Goal: Use online tool/utility: Utilize a website feature to perform a specific function

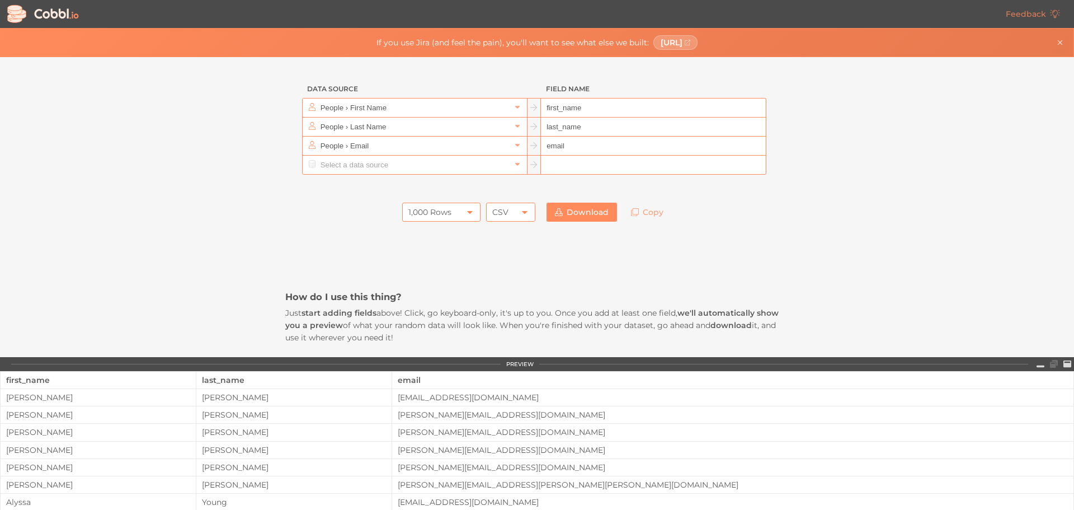
click at [460, 216] on div "1,000 Rows" at bounding box center [441, 212] width 78 height 19
click at [443, 263] on li "1,000 Rows" at bounding box center [437, 269] width 77 height 19
drag, startPoint x: 436, startPoint y: 212, endPoint x: 376, endPoint y: 206, distance: 60.2
click at [376, 206] on div "1,000 Rows 1,000 Rows CSV CSV Download Copy" at bounding box center [536, 212] width 503 height 30
click at [514, 167] on icon at bounding box center [518, 164] width 8 height 8
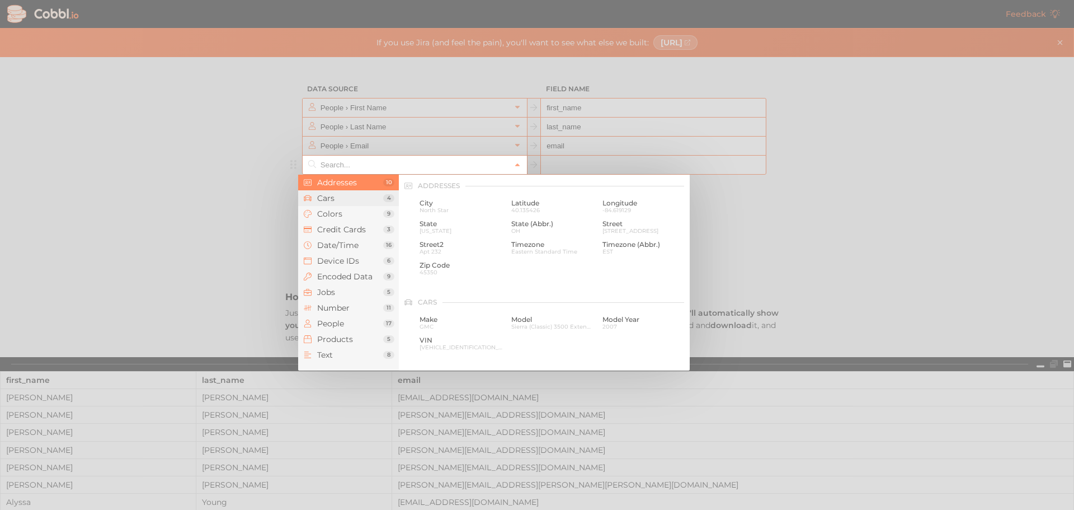
click at [351, 198] on span "Cars" at bounding box center [350, 198] width 66 height 9
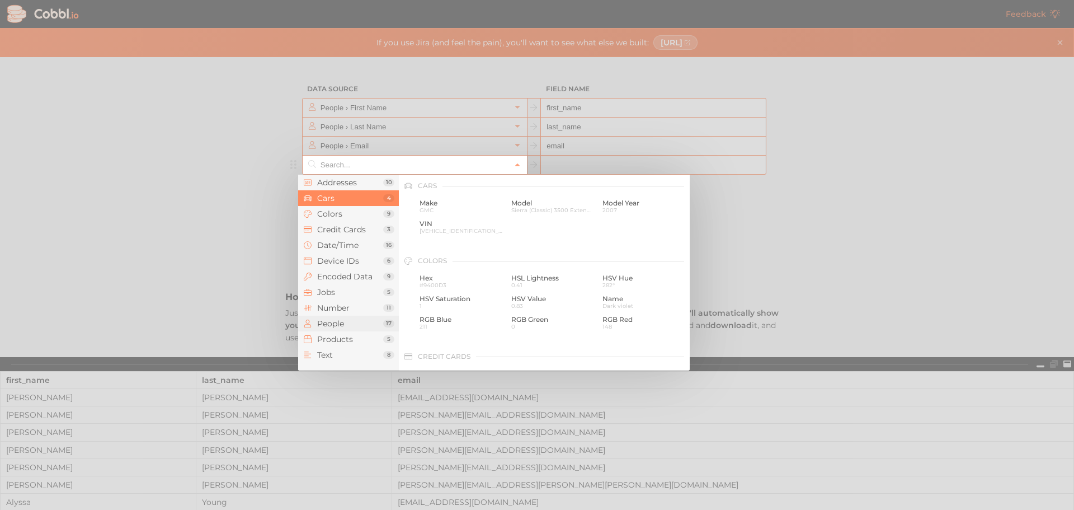
click at [346, 321] on span "People" at bounding box center [350, 323] width 66 height 9
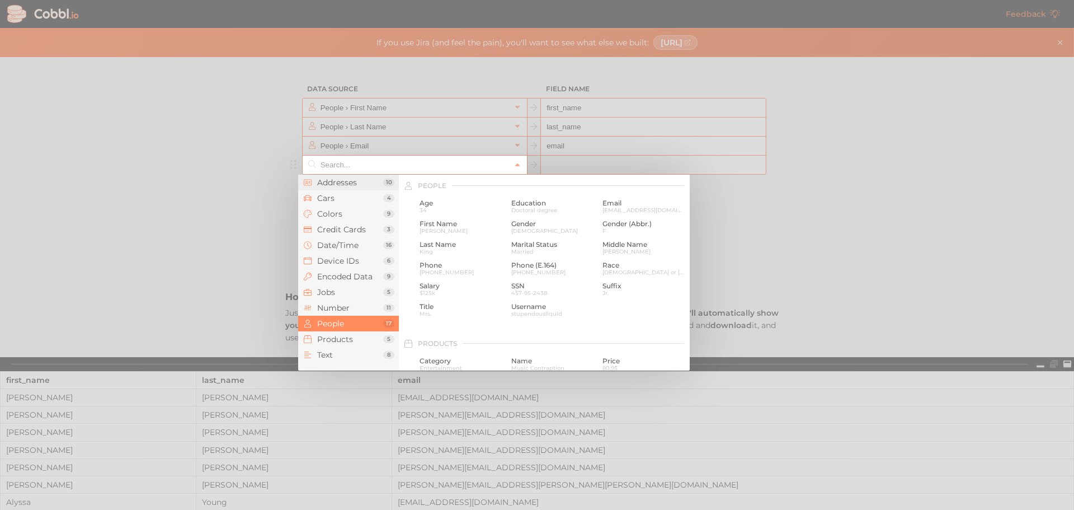
click at [337, 181] on span "Addresses" at bounding box center [350, 182] width 66 height 9
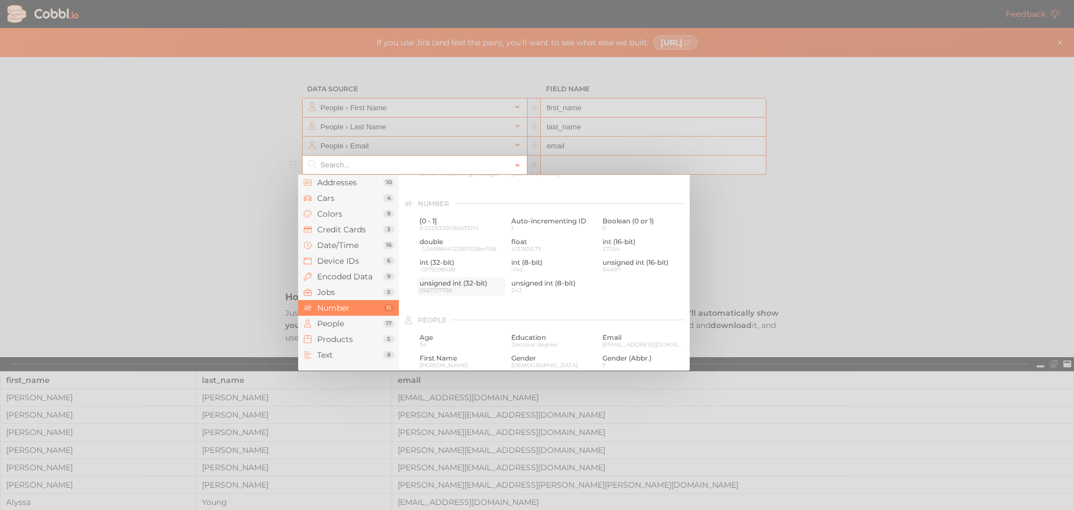
scroll to position [783, 0]
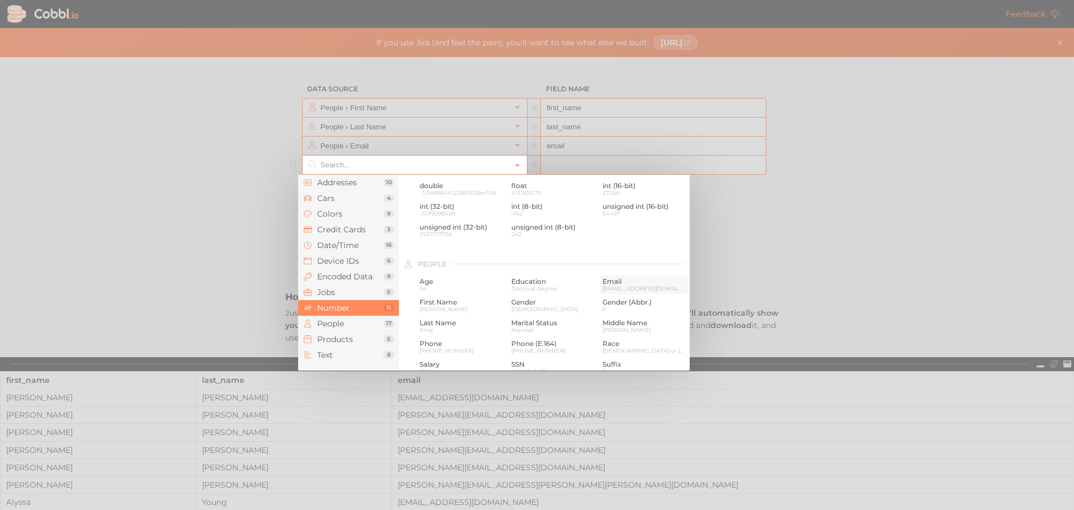
click at [608, 289] on span "[EMAIL_ADDRESS][DOMAIN_NAME]" at bounding box center [644, 288] width 83 height 6
type input "People › Email"
type input "email"
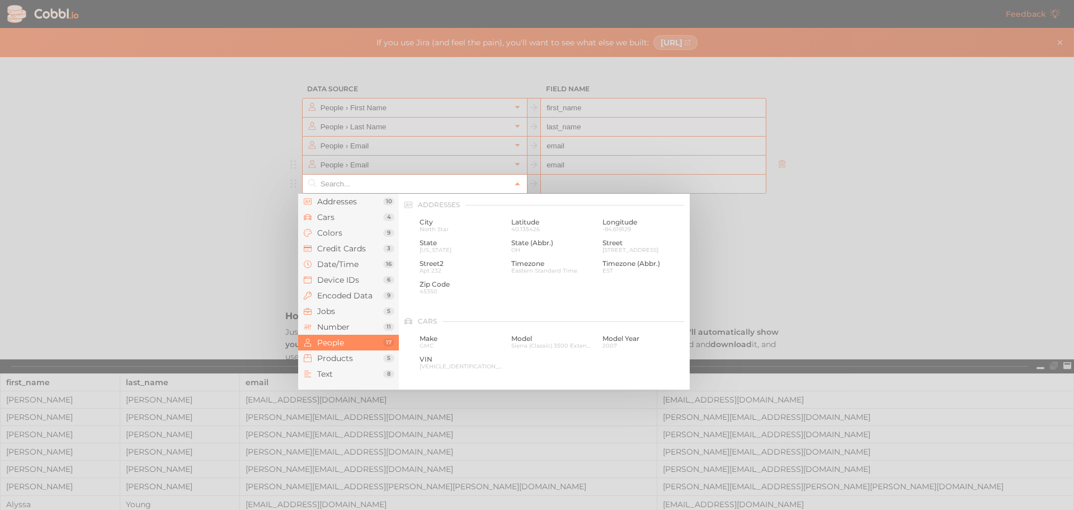
click at [505, 185] on input "text" at bounding box center [414, 184] width 193 height 18
click at [351, 373] on span "Text" at bounding box center [350, 373] width 66 height 9
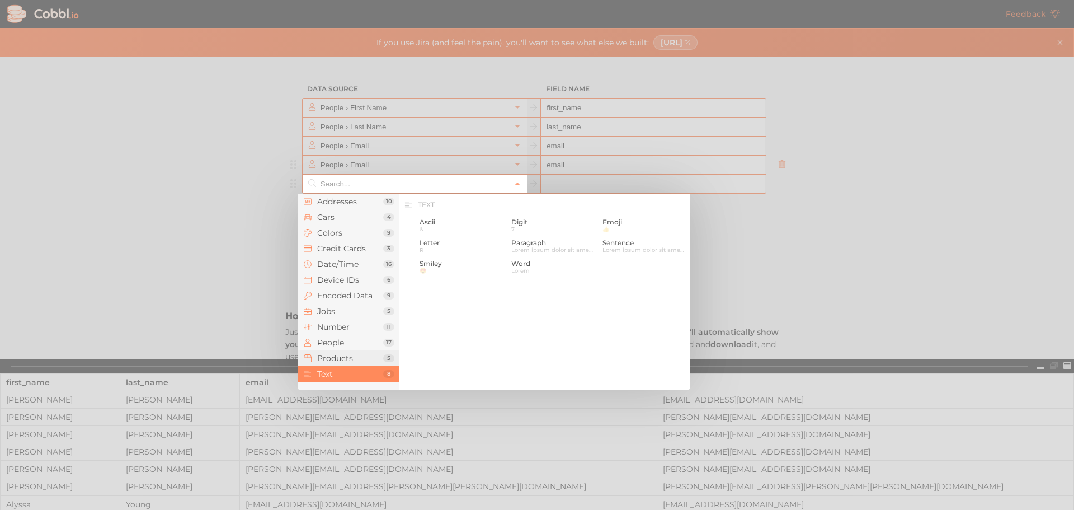
click at [350, 362] on span "Products" at bounding box center [350, 358] width 66 height 9
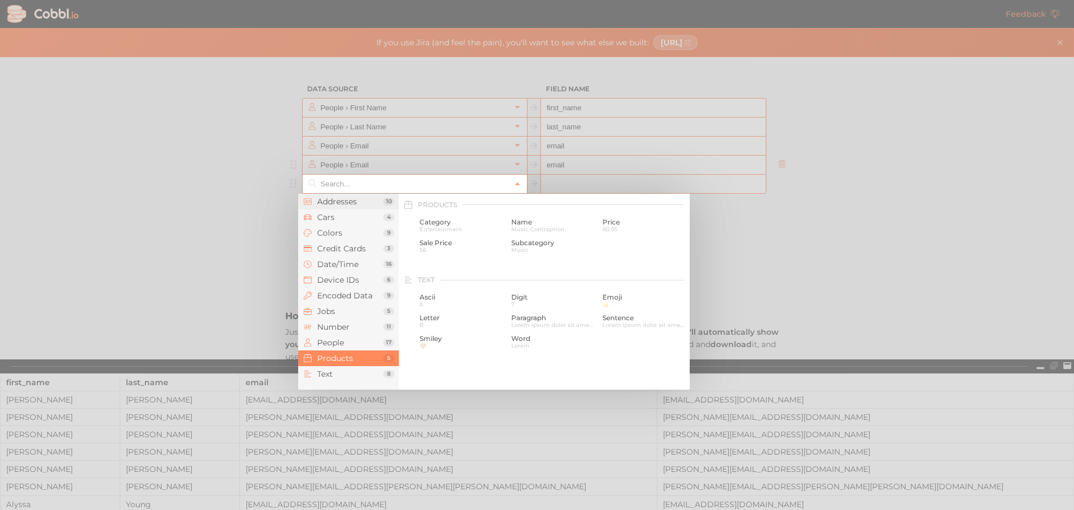
click at [351, 201] on span "Addresses" at bounding box center [350, 201] width 66 height 9
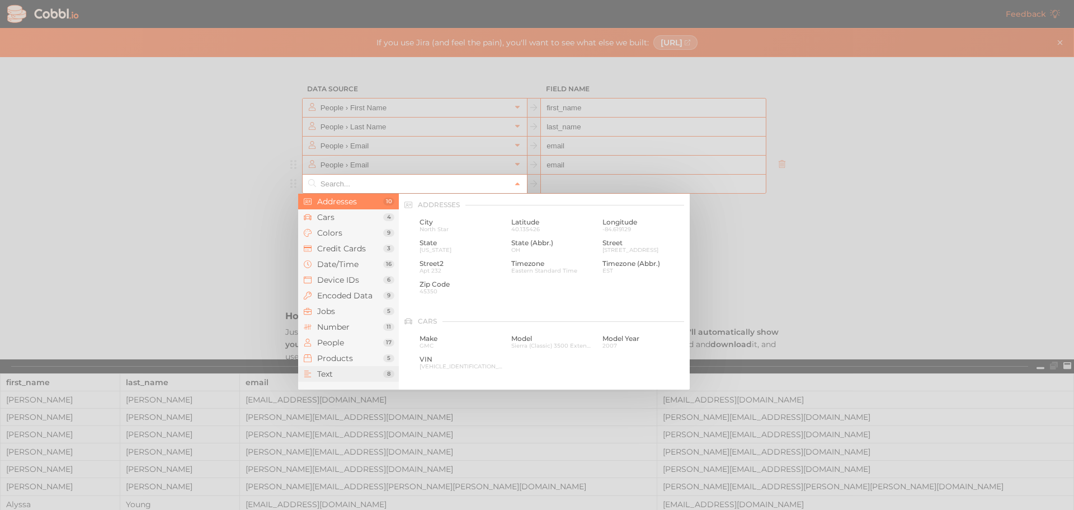
click at [354, 374] on span "Text" at bounding box center [350, 373] width 66 height 9
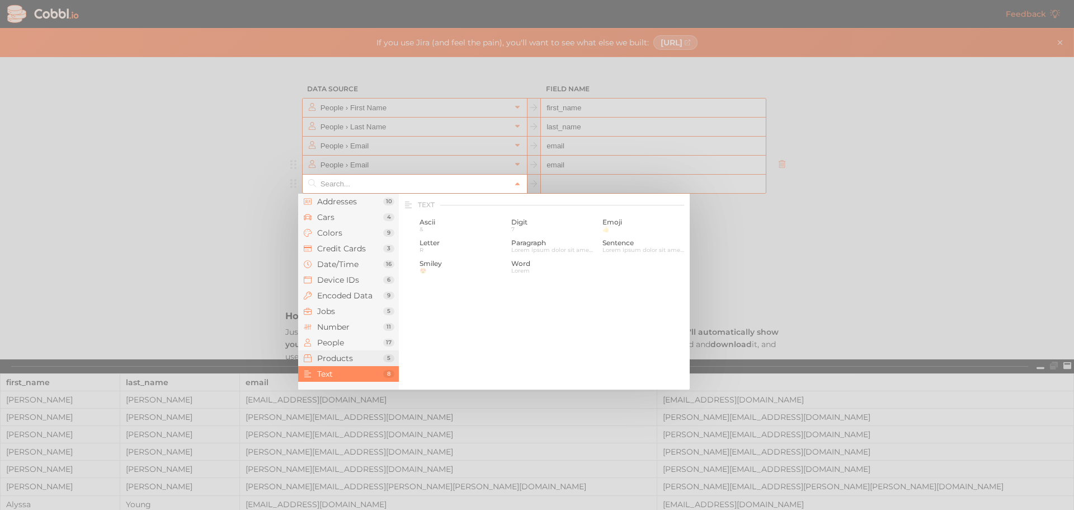
click at [366, 355] on span "Products" at bounding box center [350, 358] width 66 height 9
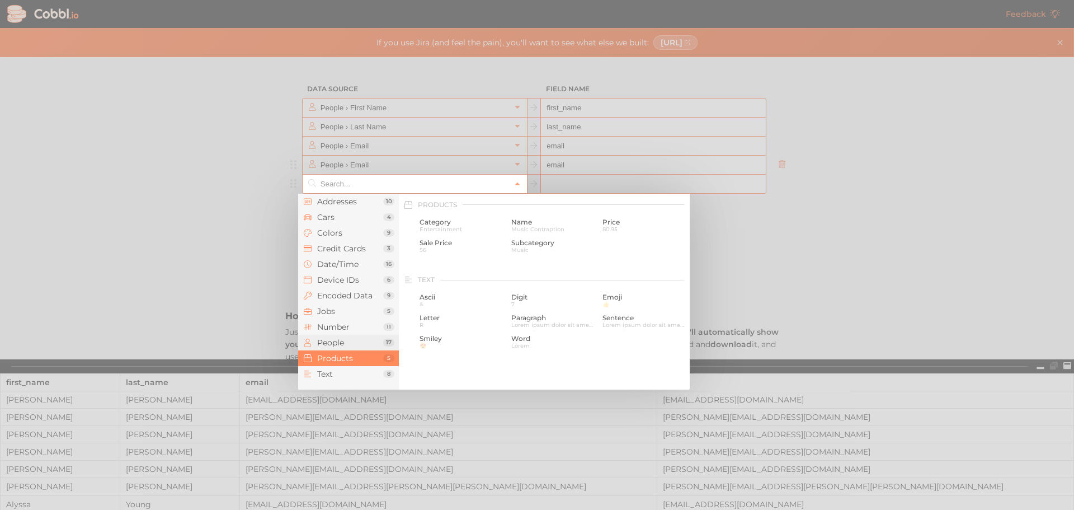
click at [363, 340] on span "People" at bounding box center [350, 342] width 66 height 9
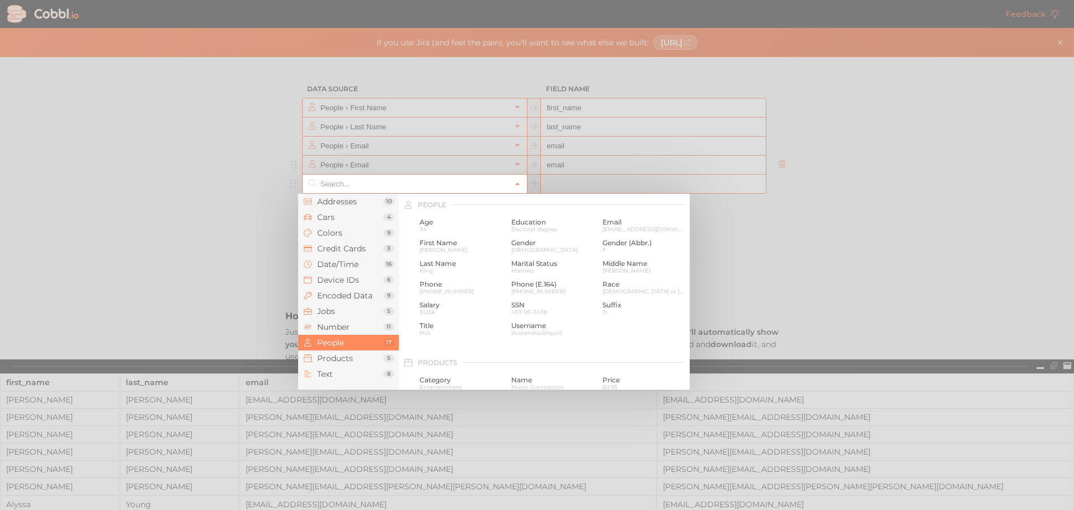
click at [142, 266] on div at bounding box center [537, 255] width 1074 height 510
